Goal: Task Accomplishment & Management: Complete application form

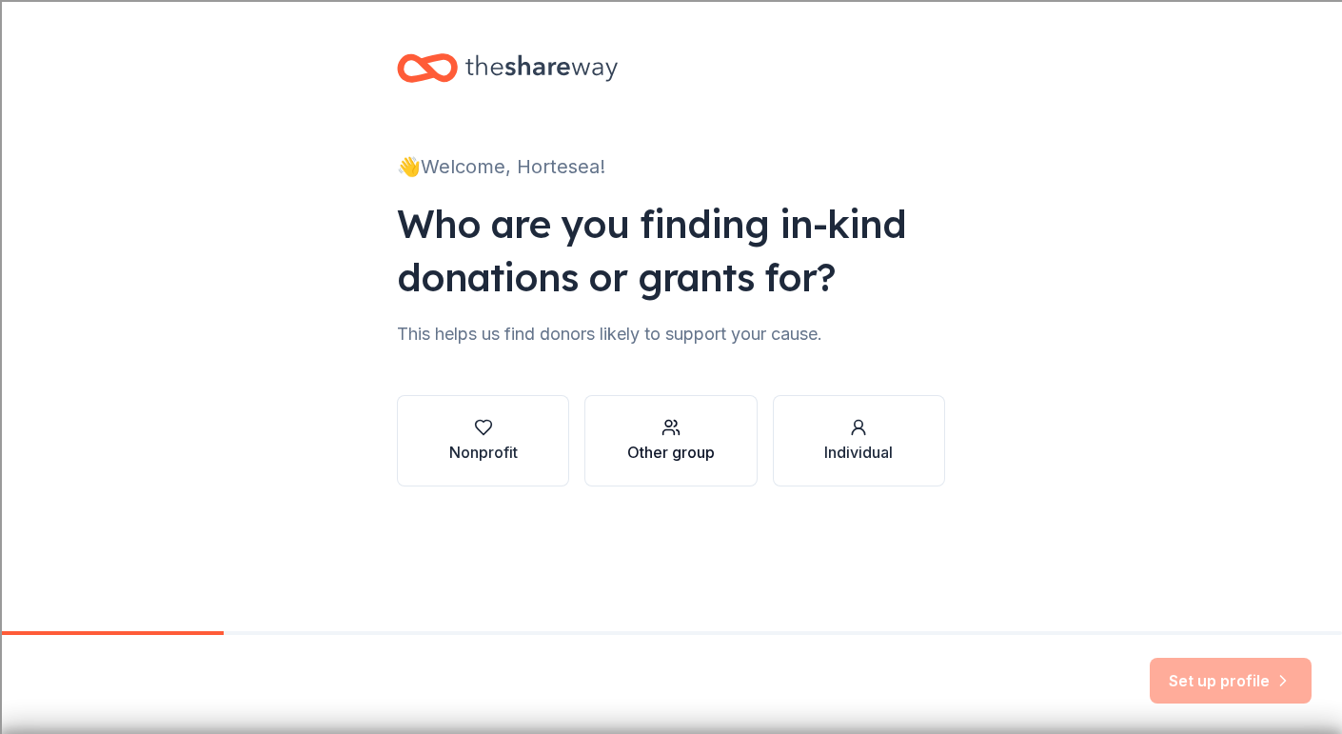
click at [622, 444] on button "Other group" at bounding box center [670, 440] width 172 height 91
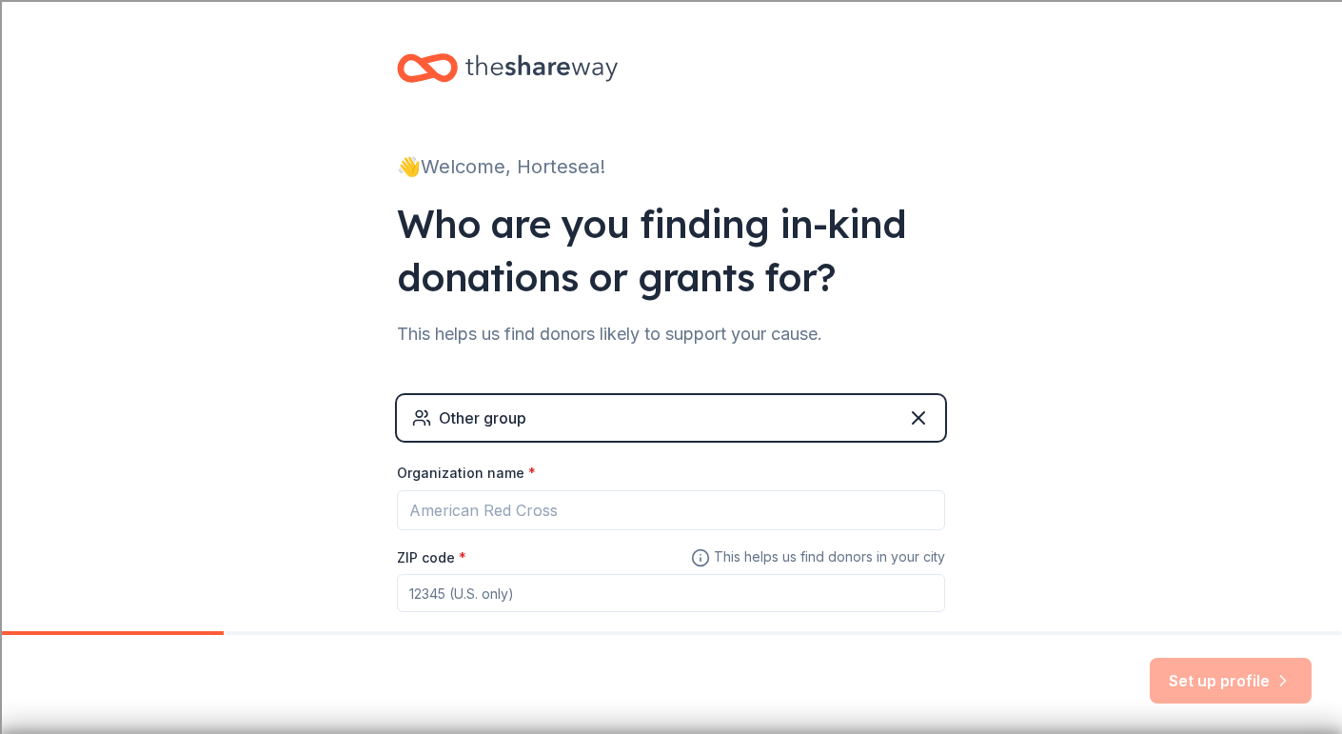
scroll to position [109, 0]
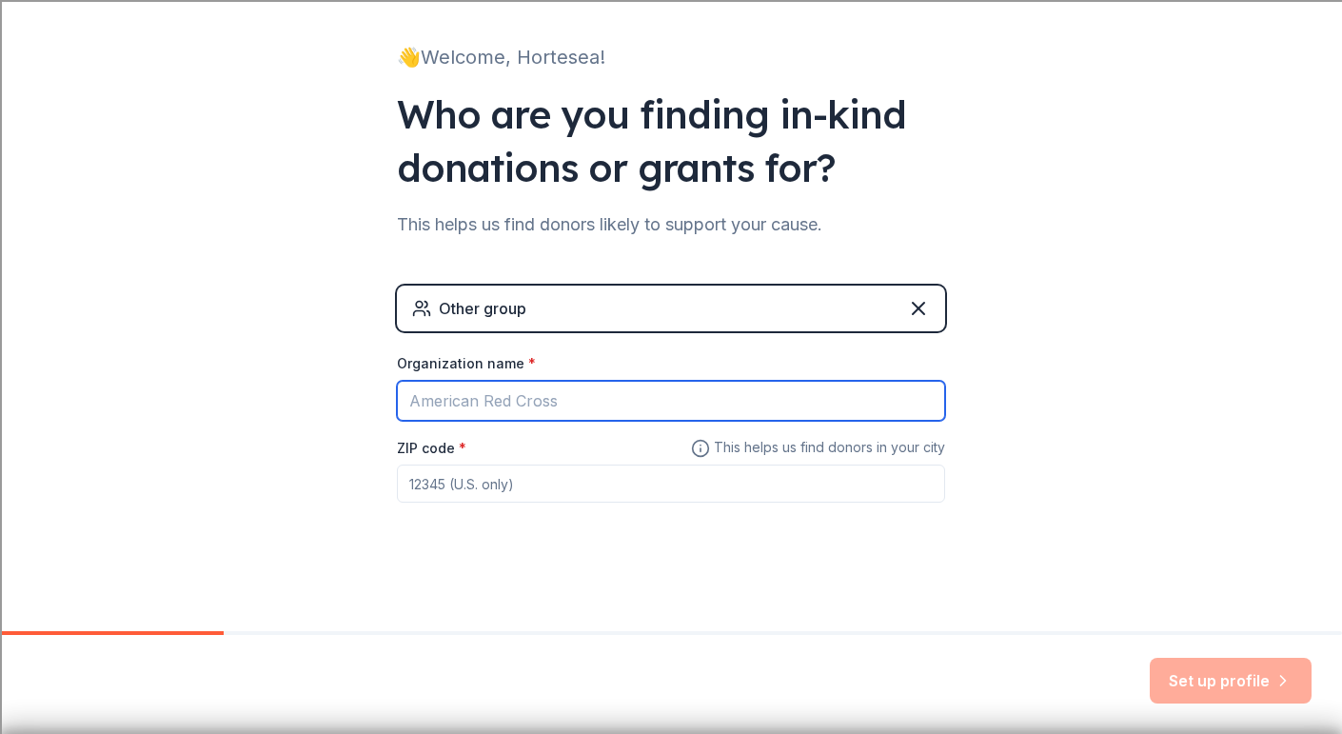
click at [536, 393] on input "Organization name *" at bounding box center [671, 401] width 548 height 40
type input "School Teachers"
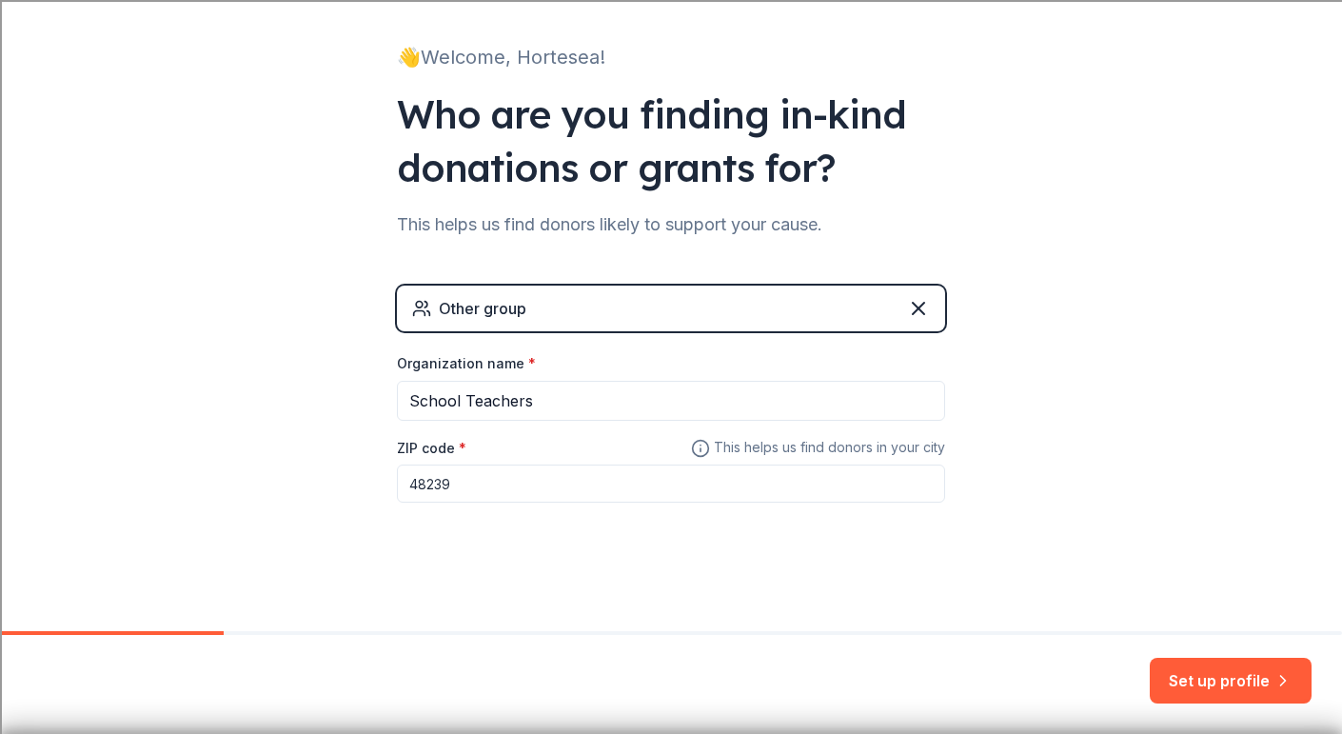
type input "48239"
click at [696, 316] on div "Other group" at bounding box center [671, 309] width 548 height 46
click at [1226, 673] on button "Set up profile" at bounding box center [1231, 681] width 162 height 46
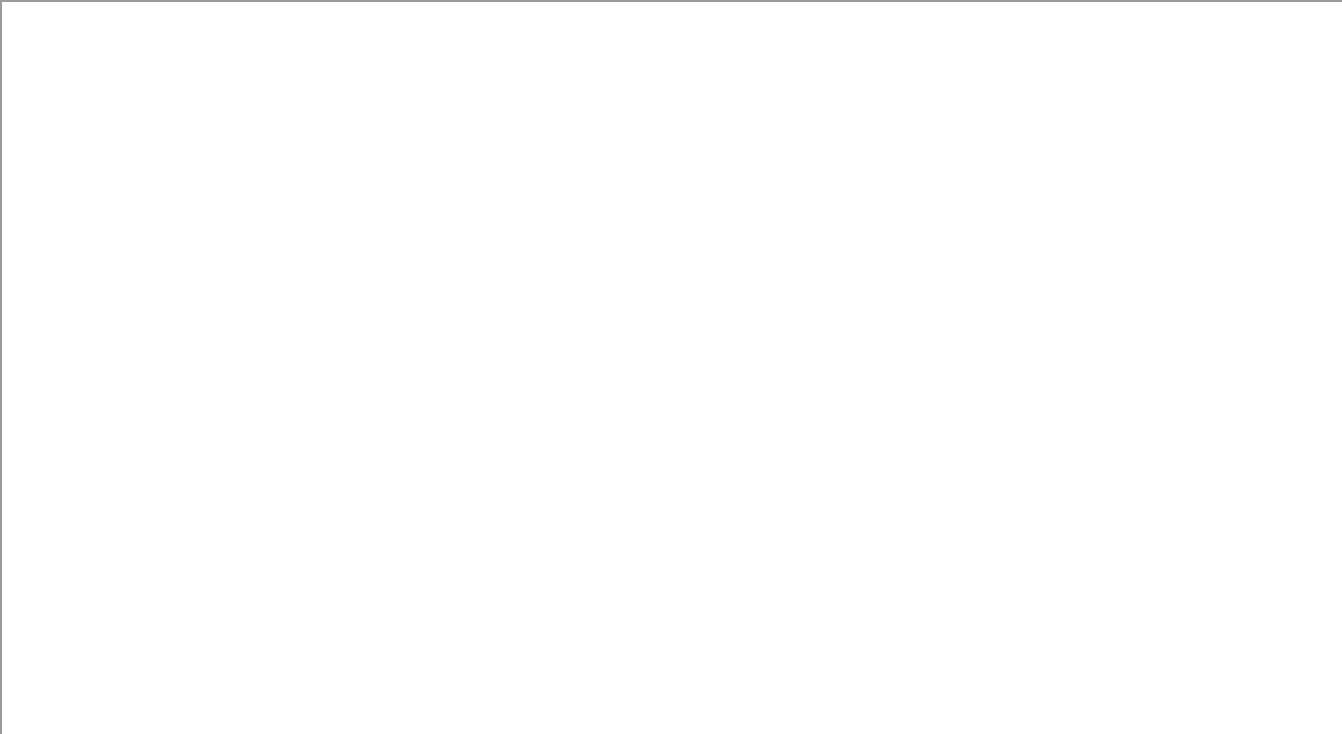
type input "hortesea.donahue@southredford.org"
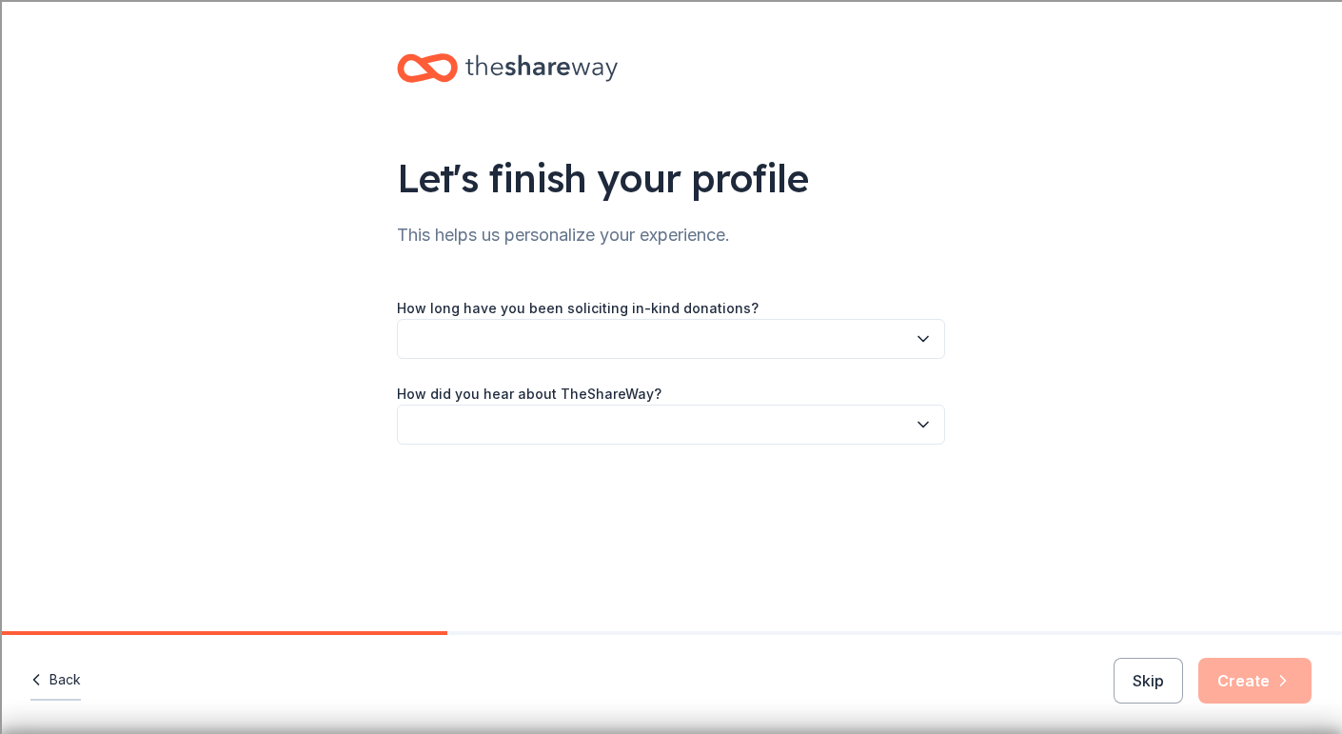
click at [61, 686] on button "Back" at bounding box center [55, 681] width 50 height 40
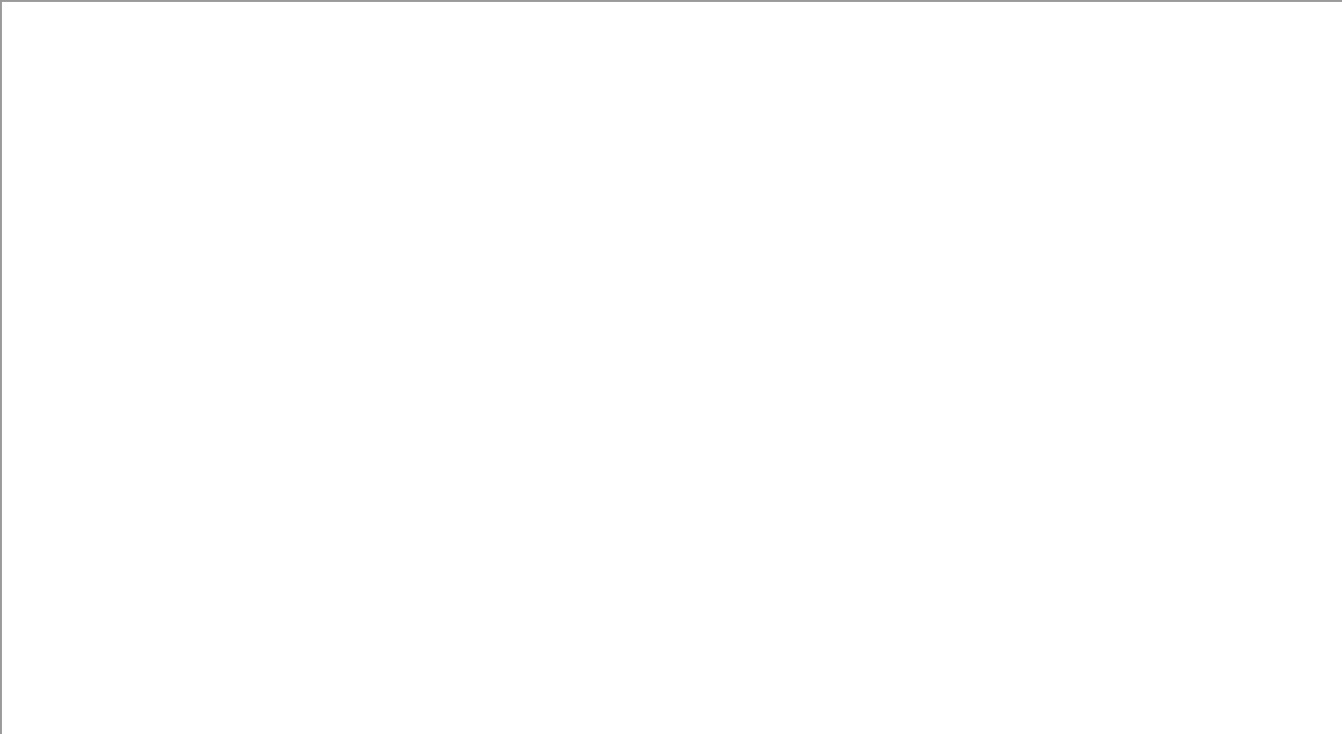
type input "48239"
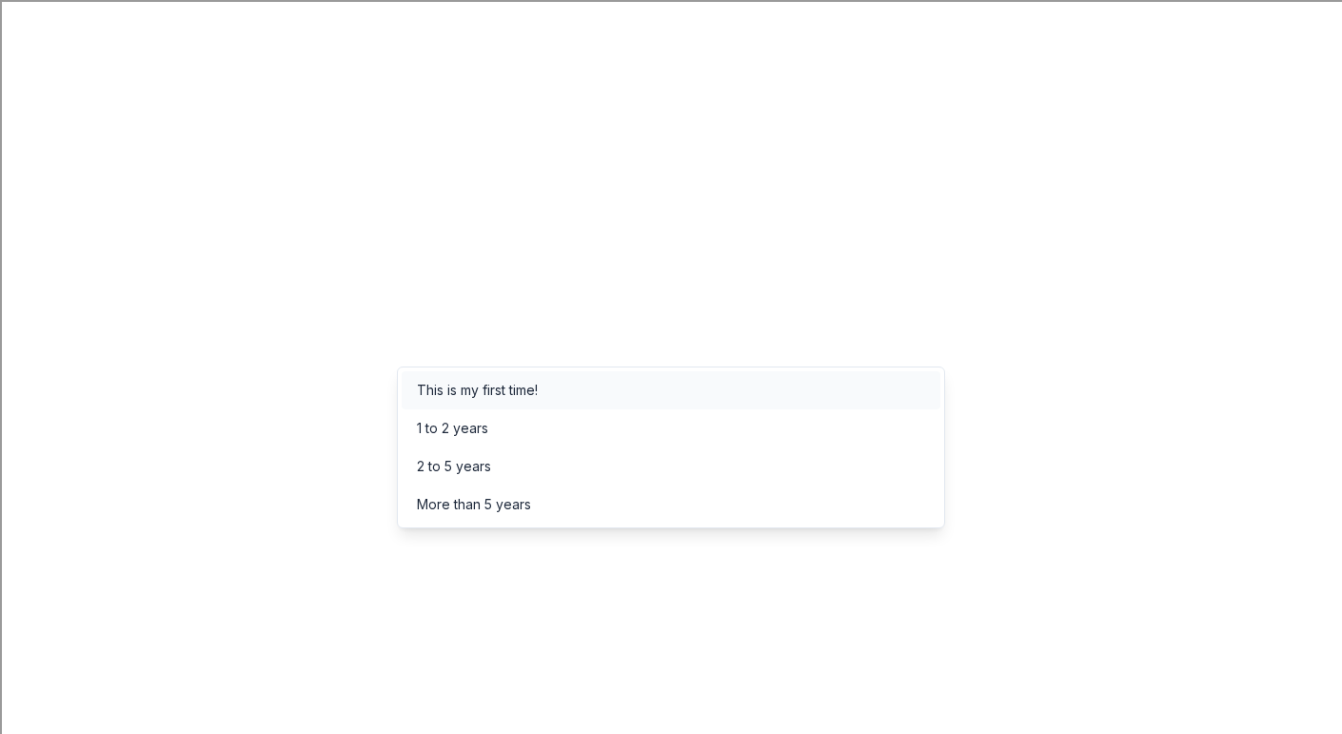
click at [569, 397] on div "This is my first time!" at bounding box center [671, 390] width 539 height 38
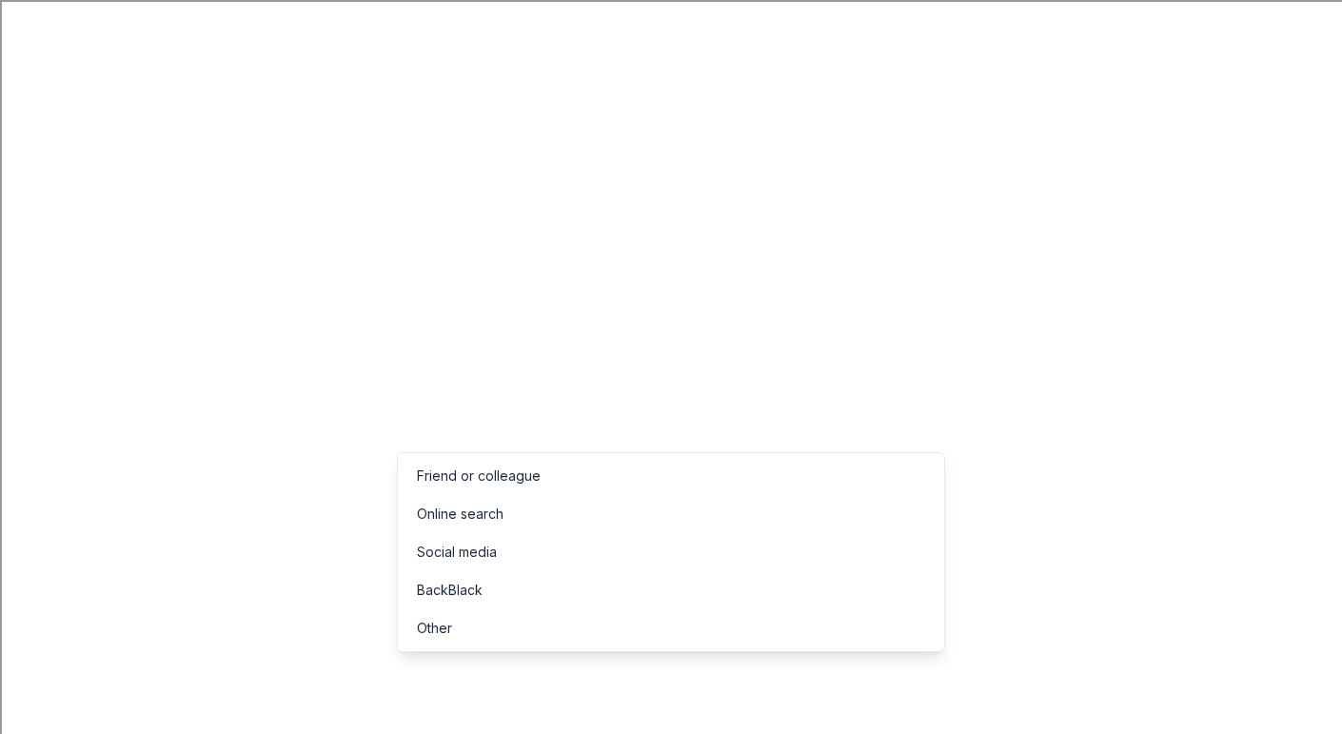
click at [506, 514] on div "Online search" at bounding box center [671, 514] width 539 height 38
